Goal: Navigation & Orientation: Find specific page/section

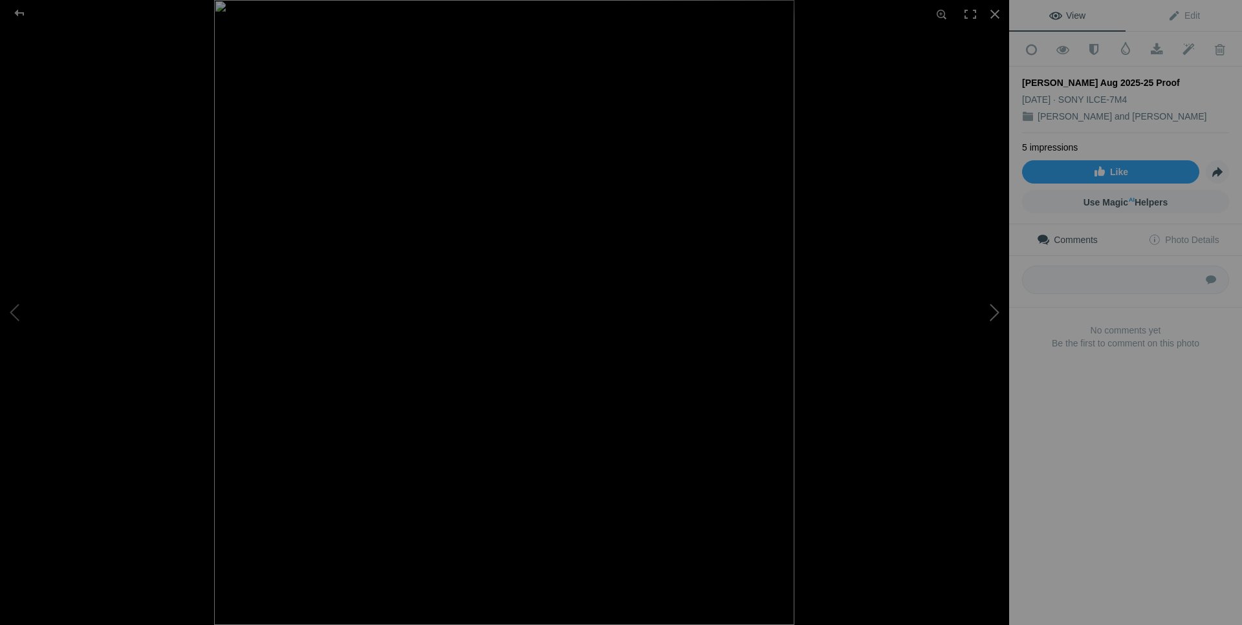
click at [992, 311] on button at bounding box center [960, 312] width 97 height 225
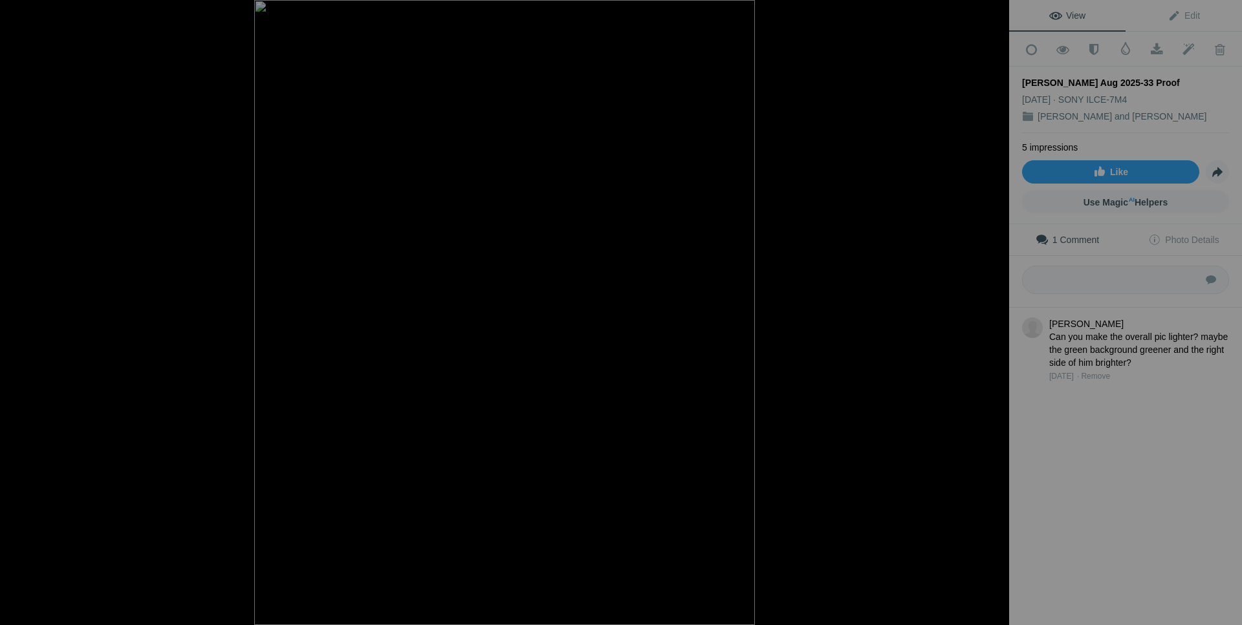
click at [992, 311] on button at bounding box center [960, 312] width 97 height 225
click at [998, 313] on button at bounding box center [960, 312] width 97 height 225
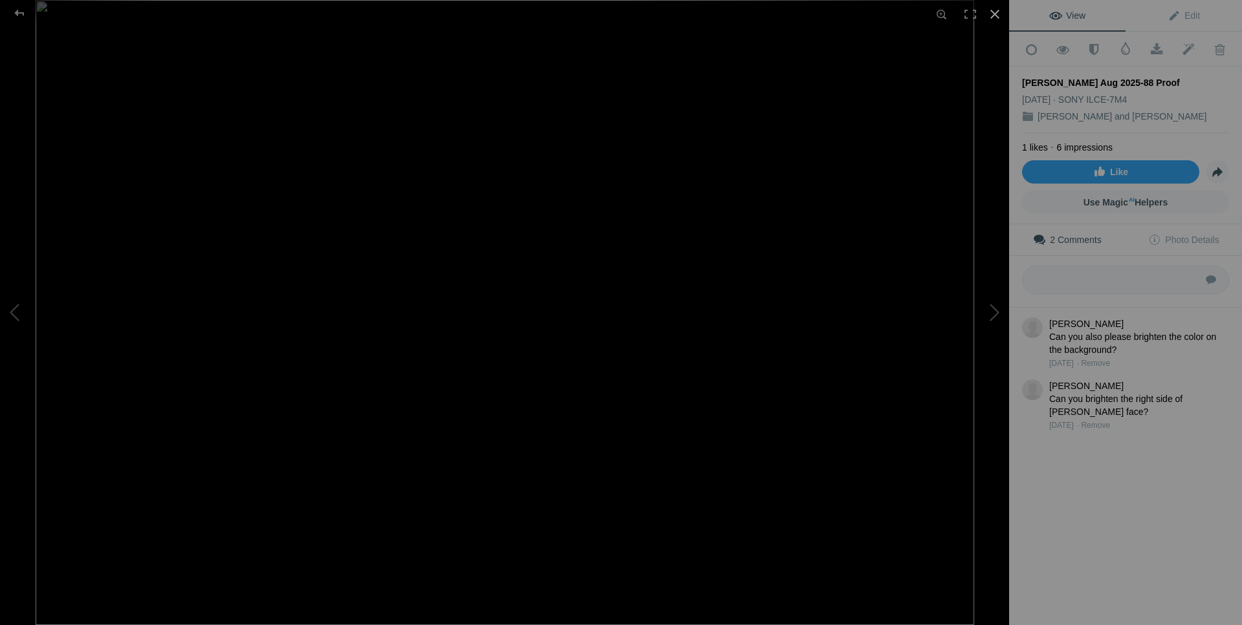
click at [991, 10] on div at bounding box center [994, 14] width 28 height 28
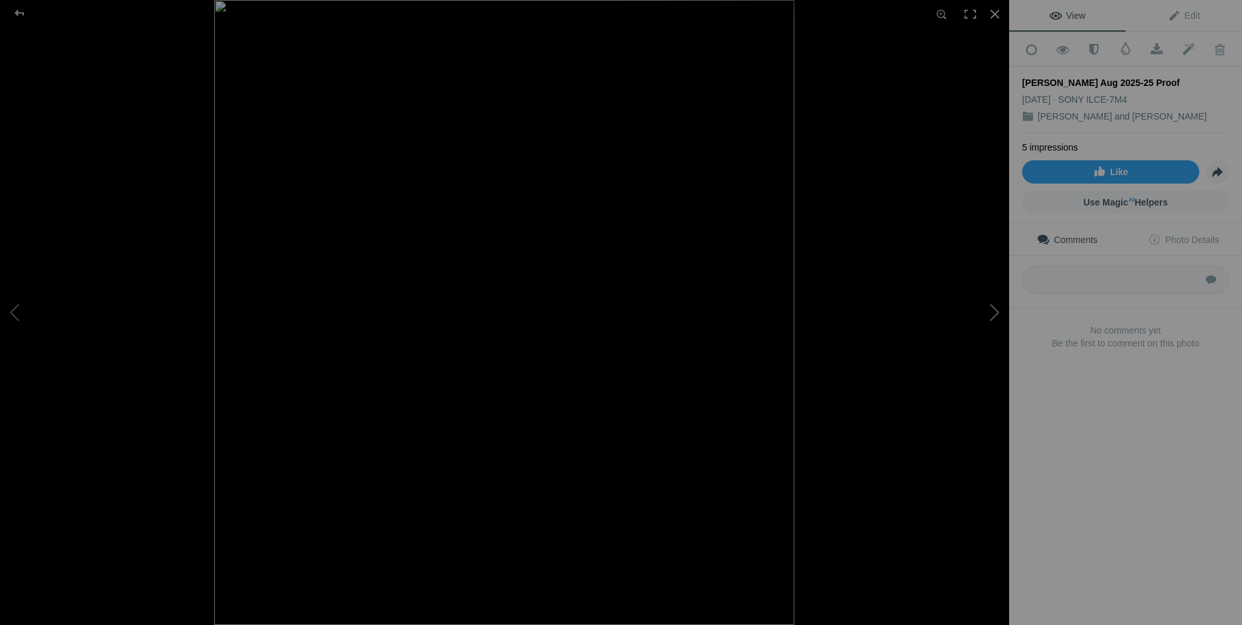
click at [998, 313] on button at bounding box center [960, 312] width 97 height 225
click at [23, 309] on button at bounding box center [48, 312] width 97 height 225
